Goal: Information Seeking & Learning: Check status

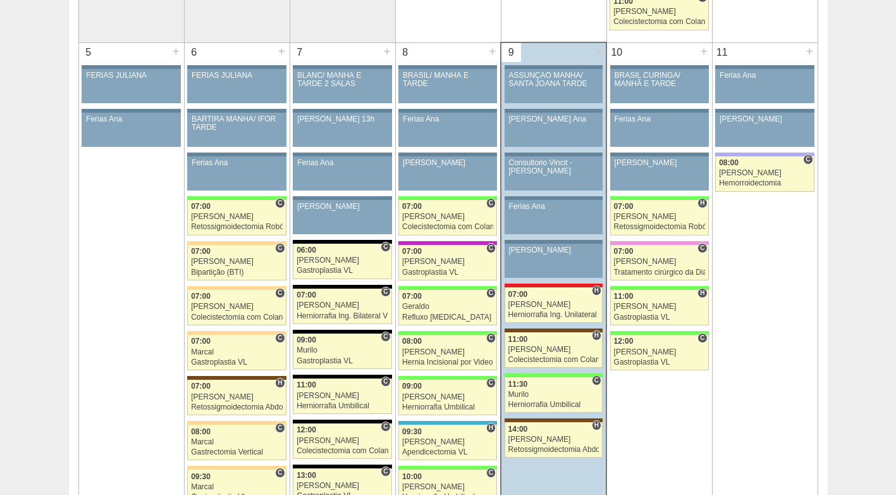
scroll to position [759, 0]
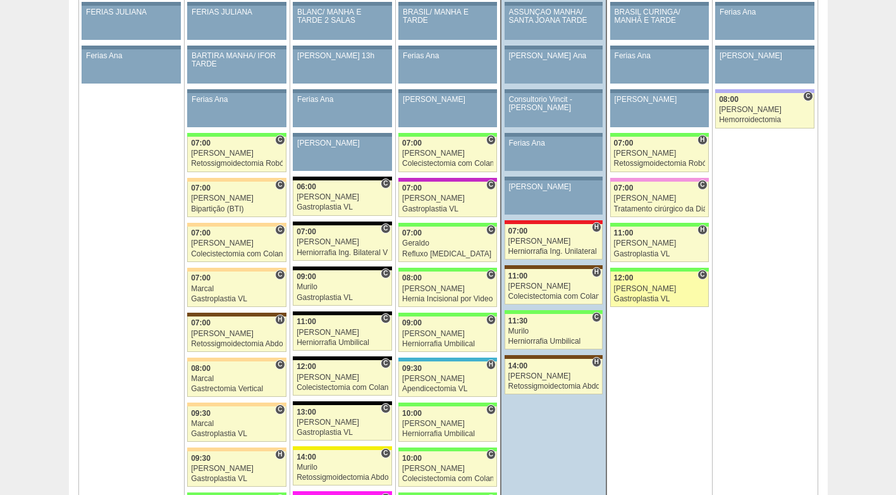
click at [631, 285] on div "[PERSON_NAME]" at bounding box center [659, 289] width 91 height 8
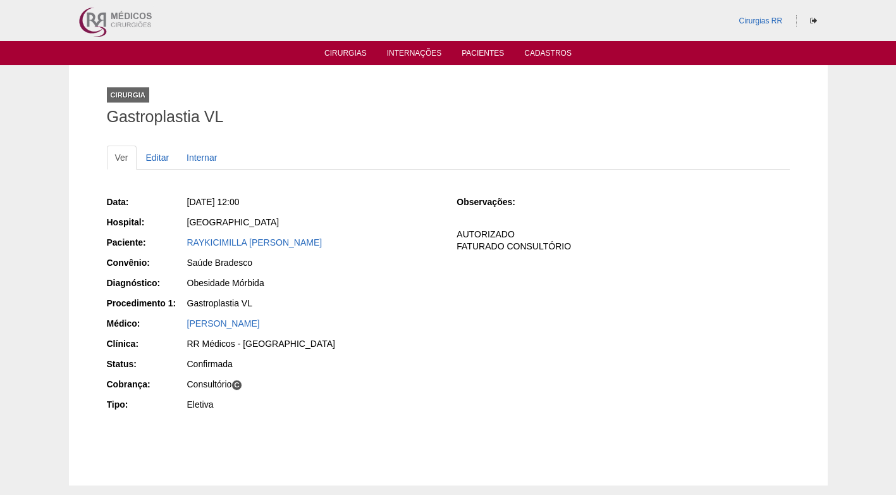
drag, startPoint x: 399, startPoint y: 239, endPoint x: 153, endPoint y: 241, distance: 245.4
click at [153, 241] on div "Paciente: RAYKICIMILLA HERINGER CARNEIRO TEIXEIRA" at bounding box center [273, 244] width 333 height 16
copy div "Paciente: RAYKICIMILLA HERINGER CARNEIRO TEIXEIRA"
click at [382, 201] on div "Sex, 10/10/2025 - 12:00" at bounding box center [313, 201] width 252 height 13
click at [474, 313] on div "Data: Sex, 10/10/2025 - 12:00 Hospital: Brasil Paciente: RAYKICIMILLA HERINGER …" at bounding box center [448, 304] width 683 height 227
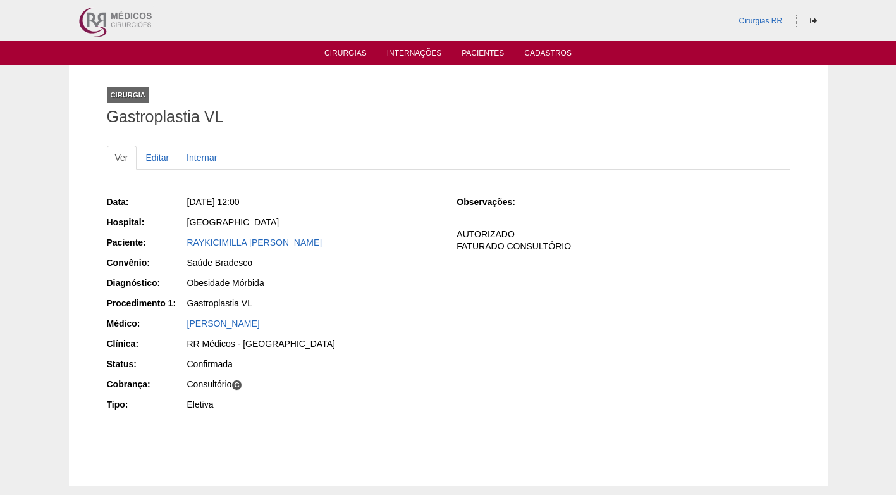
click at [429, 148] on ul "Ver Editar Internar" at bounding box center [448, 157] width 683 height 24
click at [390, 195] on div "Sex, 10/10/2025 - 12:00" at bounding box center [313, 201] width 252 height 13
click at [361, 197] on div "Sex, 10/10/2025 - 12:00" at bounding box center [313, 201] width 252 height 13
click at [324, 144] on div "Ver Editar Internar Data: Sex, 10/10/2025 - 12:00 Hospital: Brasil Paciente: RA…" at bounding box center [448, 293] width 683 height 321
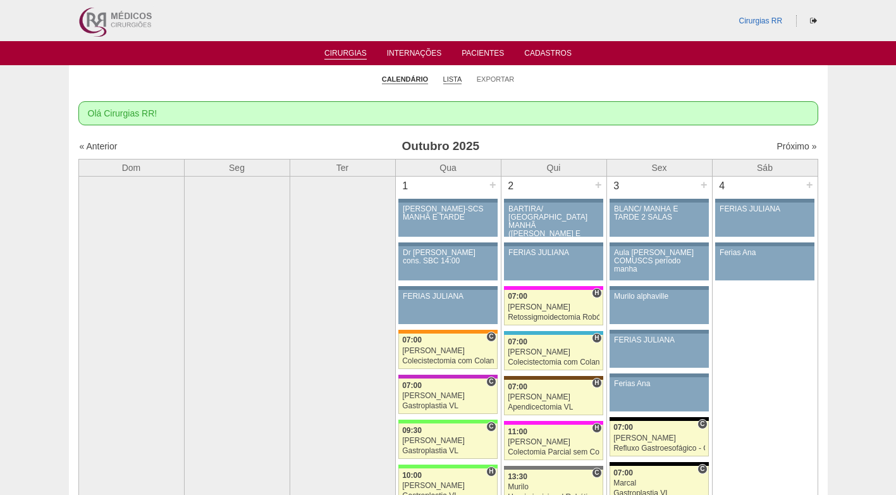
click at [455, 78] on link "Lista" at bounding box center [452, 79] width 19 height 9
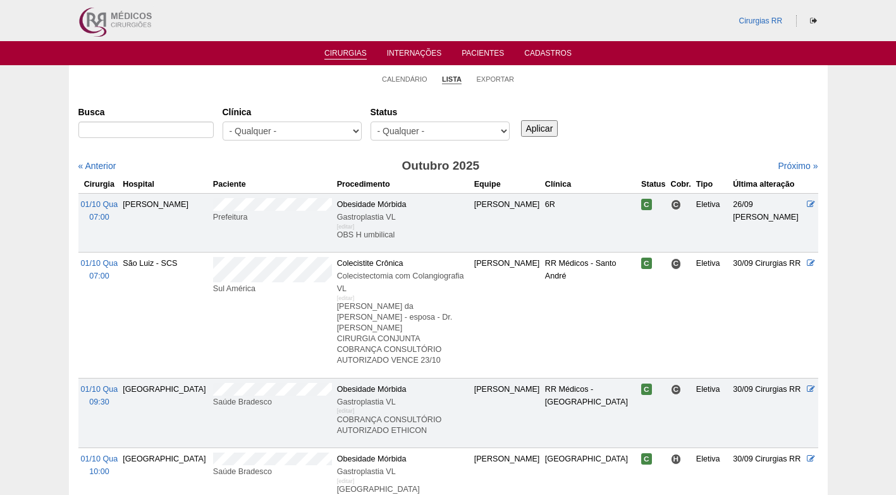
select select "resr"
click at [371, 121] on select "- Qualquer - Reservada Confirmada Suspensa Cancelada" at bounding box center [440, 130] width 139 height 19
click at [542, 123] on input "Aplicar" at bounding box center [539, 128] width 37 height 16
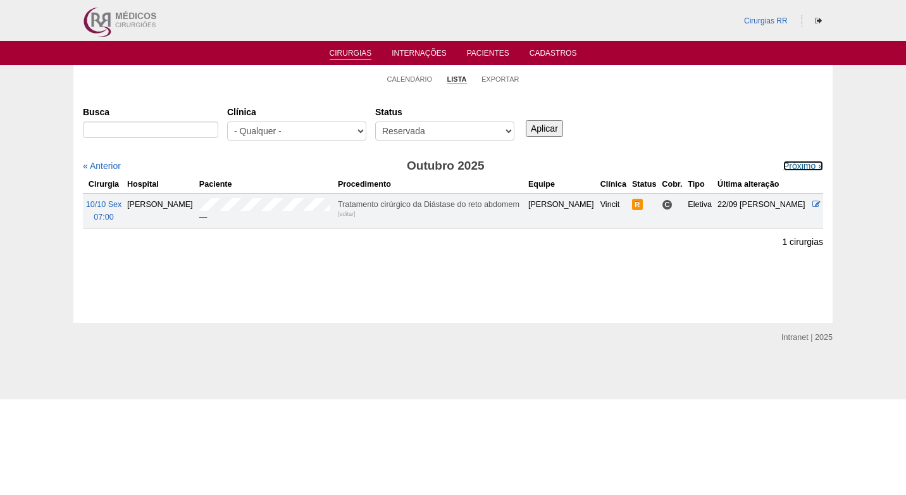
drag, startPoint x: 798, startPoint y: 163, endPoint x: 717, endPoint y: 156, distance: 80.6
click at [797, 163] on link "Próximo »" at bounding box center [803, 166] width 40 height 10
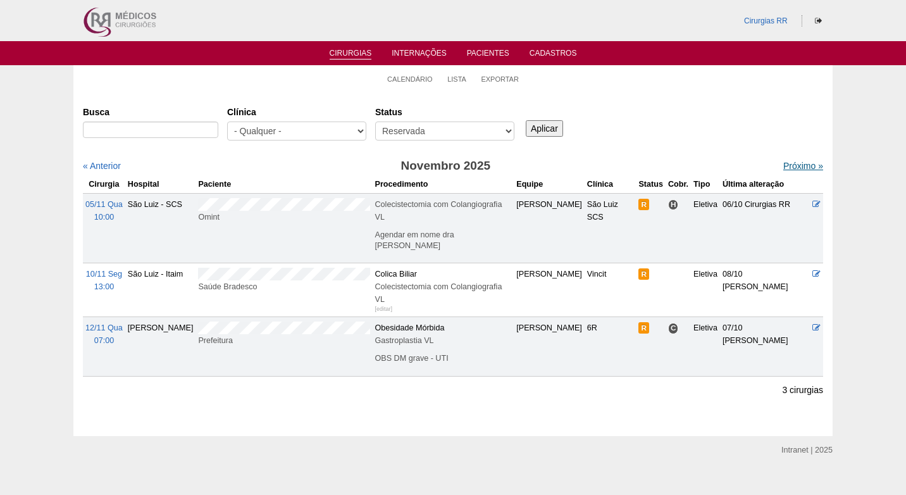
click at [788, 161] on link "Próximo »" at bounding box center [803, 166] width 40 height 10
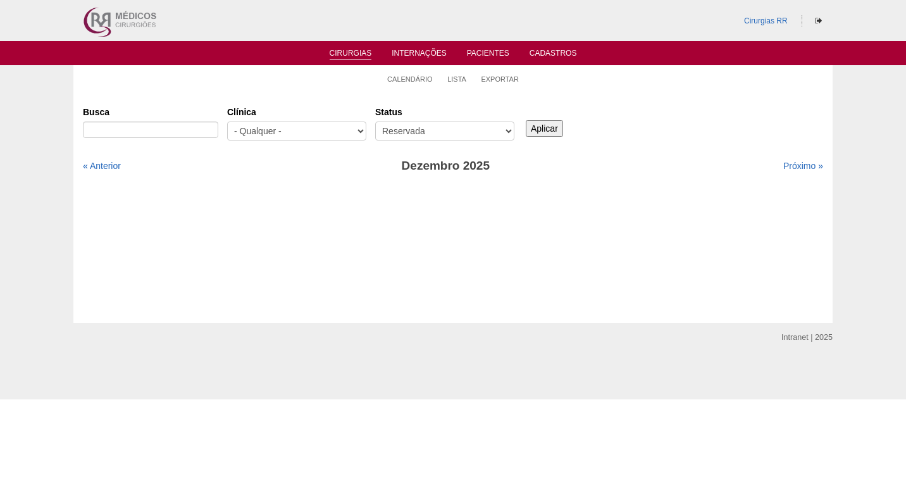
click at [729, 137] on div "Busca [GEOGRAPHIC_DATA] - Qualquer - 6R Alphaville Assunção Bartira Brasil Chri…" at bounding box center [453, 124] width 740 height 46
click at [509, 131] on select "- Qualquer - Reservada Confirmada Suspensa Cancelada" at bounding box center [444, 130] width 139 height 19
select select "All"
click at [375, 121] on select "- Qualquer - Reservada Confirmada Suspensa Cancelada" at bounding box center [444, 130] width 139 height 19
click at [401, 82] on link "Calendário" at bounding box center [410, 79] width 46 height 9
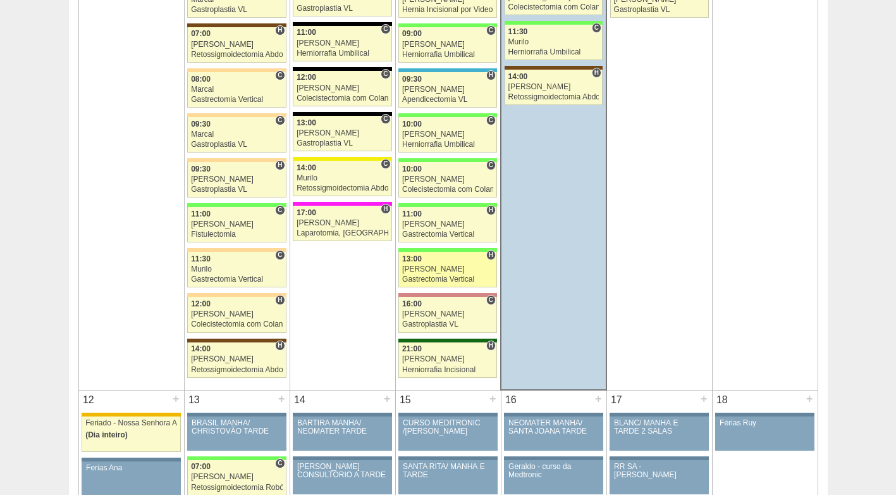
scroll to position [1012, 0]
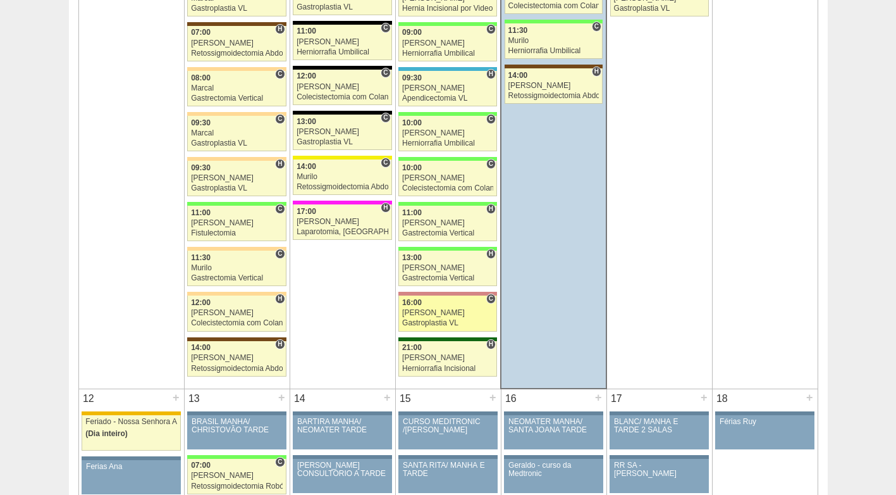
click at [438, 314] on div "Paulo Regina" at bounding box center [447, 313] width 91 height 8
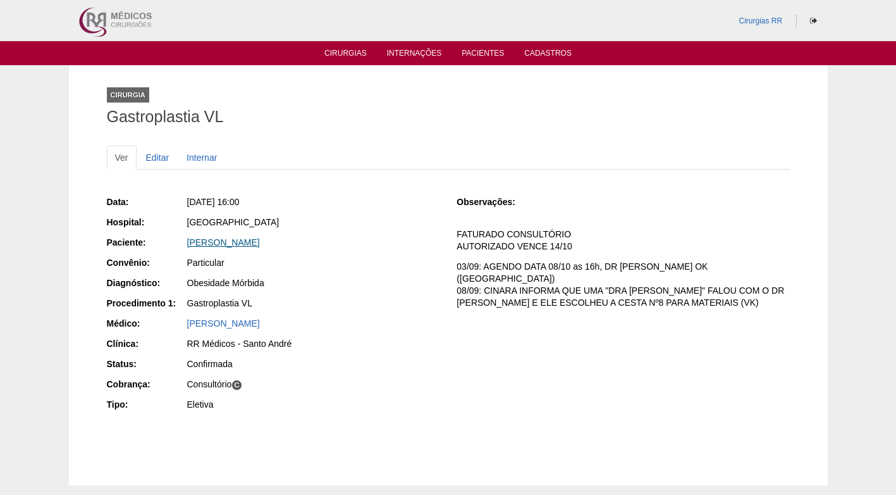
click at [260, 238] on link "MARCELO MOURAO ALVES" at bounding box center [223, 242] width 73 height 10
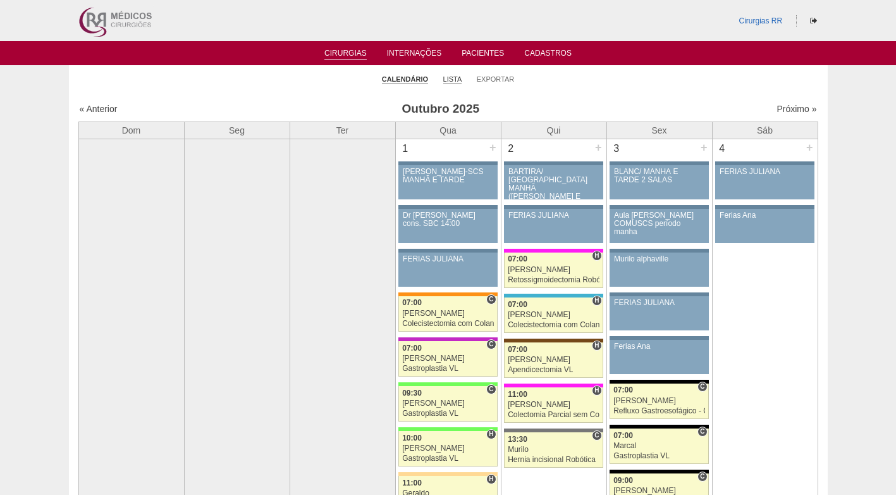
click at [456, 80] on link "Lista" at bounding box center [452, 79] width 19 height 9
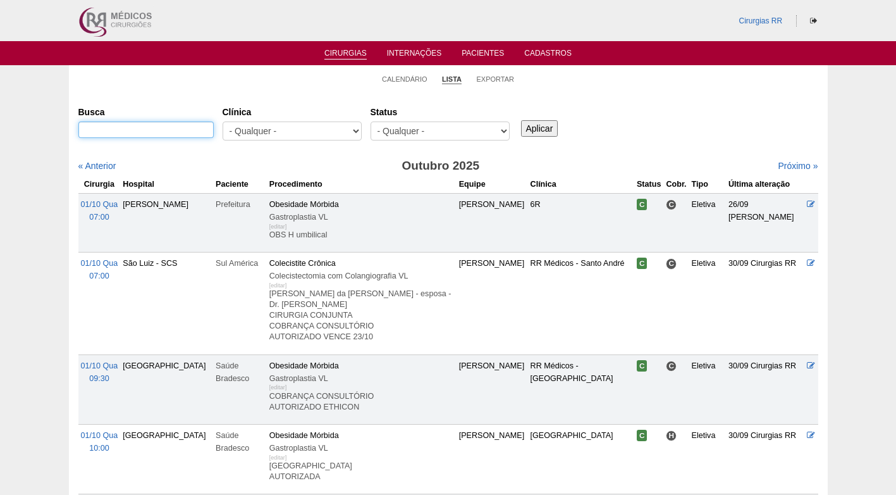
drag, startPoint x: 0, startPoint y: 0, endPoint x: 170, endPoint y: 130, distance: 213.8
click at [170, 130] on input "Busca" at bounding box center [145, 129] width 135 height 16
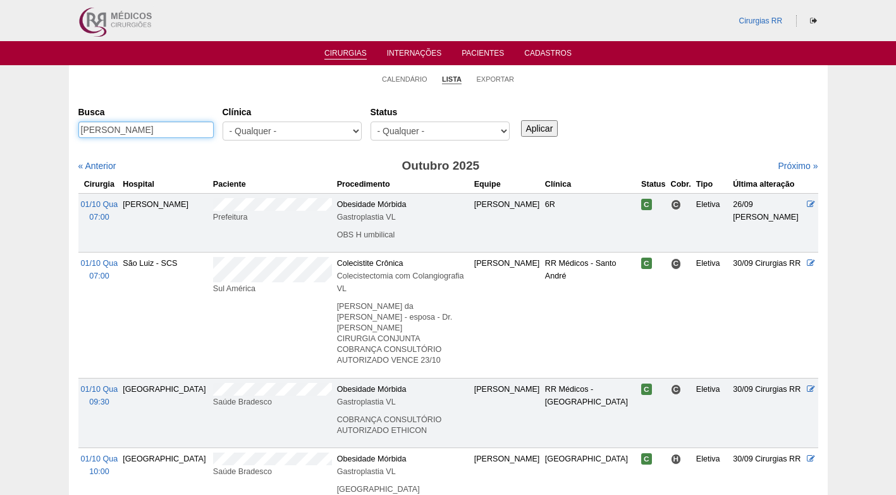
type input "MARCELO LEI"
click at [521, 120] on input "Aplicar" at bounding box center [539, 128] width 37 height 16
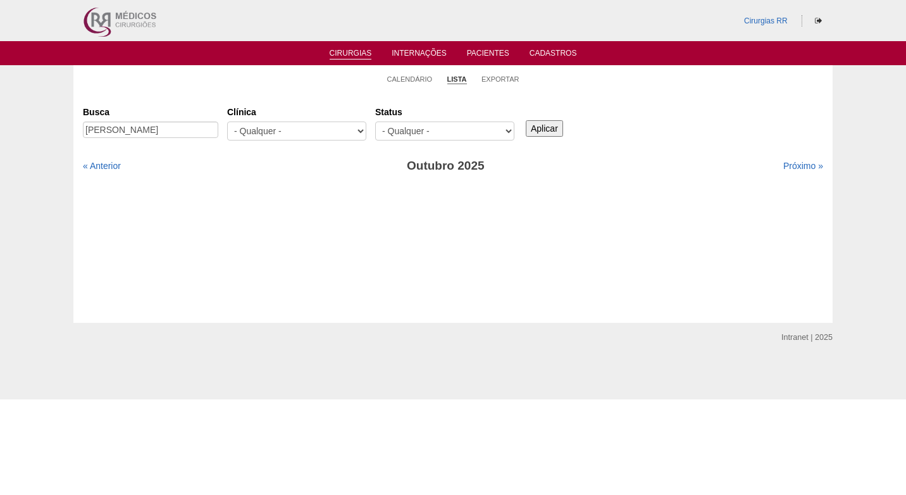
click at [547, 125] on input "Aplicar" at bounding box center [544, 128] width 37 height 16
click at [791, 163] on link "Próximo »" at bounding box center [803, 166] width 40 height 10
click at [315, 94] on div "Cirurgias [GEOGRAPHIC_DATA] [PERSON_NAME] [GEOGRAPHIC_DATA] - Qualquer - 6R Alp…" at bounding box center [452, 207] width 759 height 231
click at [415, 75] on link "Calendário" at bounding box center [410, 79] width 46 height 9
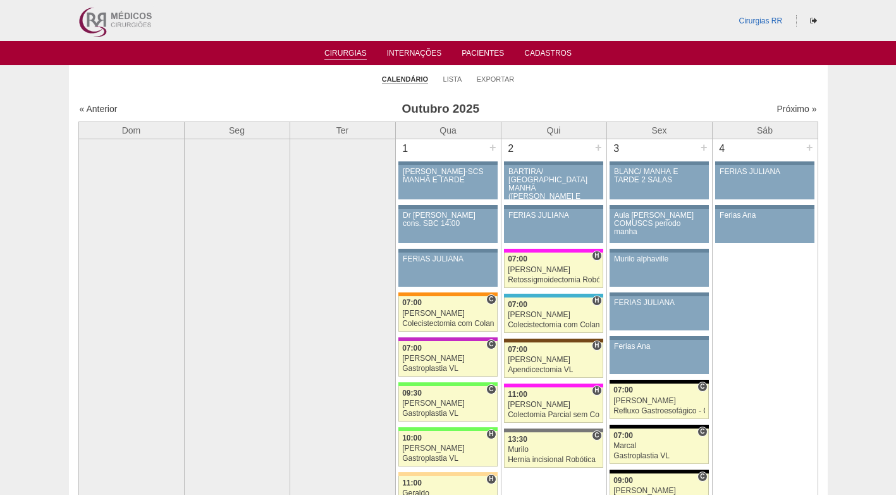
click at [259, 91] on ul "Calendário Lista Exportar" at bounding box center [448, 78] width 759 height 27
click at [448, 80] on link "Lista" at bounding box center [452, 79] width 19 height 9
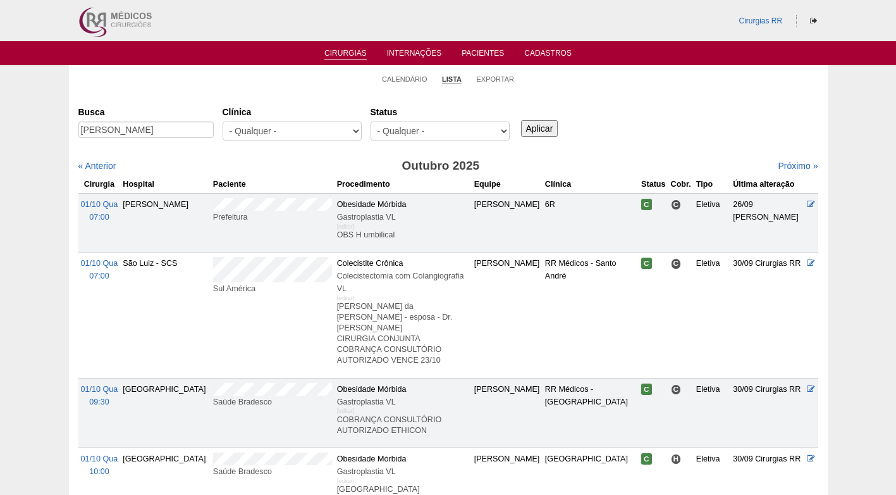
type input "[PERSON_NAME]"
click at [541, 125] on input "Aplicar" at bounding box center [539, 128] width 37 height 16
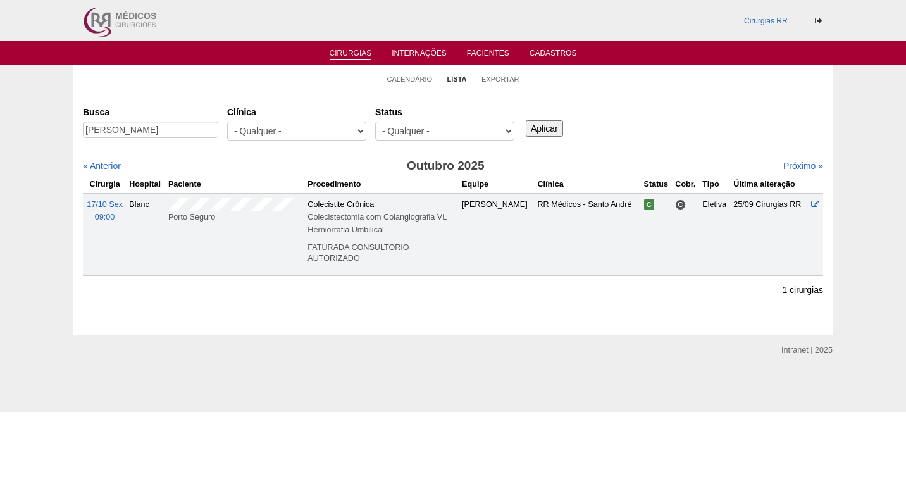
drag, startPoint x: 270, startPoint y: 92, endPoint x: 320, endPoint y: 79, distance: 51.5
click at [272, 92] on div "Cirurgias [GEOGRAPHIC_DATA] [PERSON_NAME] [GEOGRAPHIC_DATA] - Qualquer - 6R Alp…" at bounding box center [452, 214] width 759 height 244
click at [421, 80] on link "Calendário" at bounding box center [410, 79] width 46 height 9
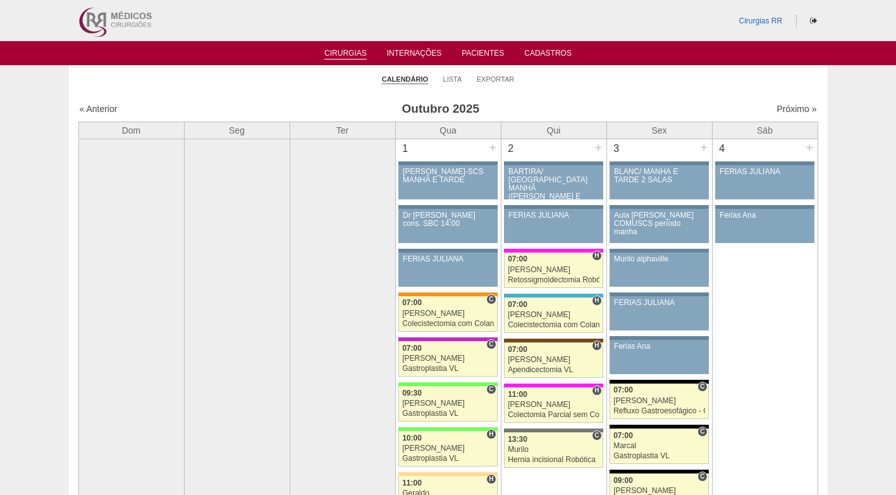
drag, startPoint x: 665, startPoint y: 97, endPoint x: 631, endPoint y: 99, distance: 34.2
click at [455, 77] on link "Lista" at bounding box center [452, 79] width 19 height 9
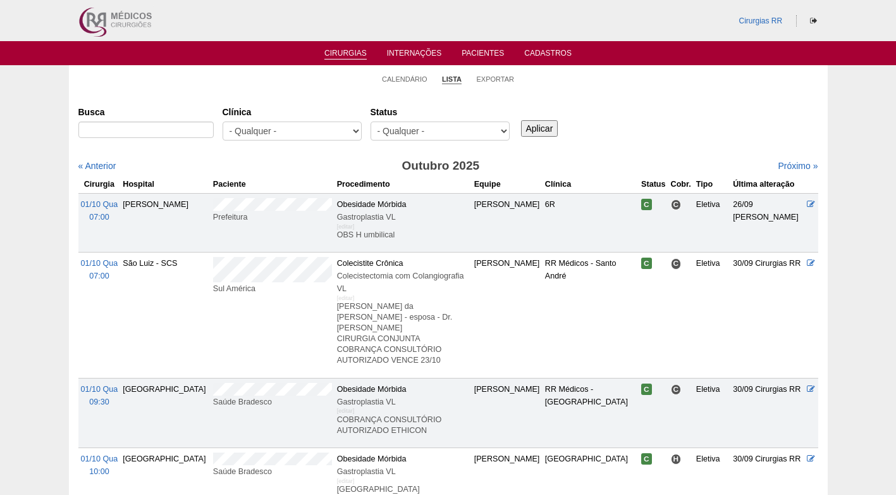
click at [260, 173] on h3 "Outubro 2025" at bounding box center [441, 166] width 370 height 18
click at [300, 85] on ul "Calendário Lista Exportar" at bounding box center [448, 78] width 759 height 27
click at [283, 87] on ul "Calendário Lista Exportar" at bounding box center [448, 78] width 759 height 27
click at [400, 80] on link "Calendário" at bounding box center [405, 79] width 46 height 9
